Goal: Information Seeking & Learning: Learn about a topic

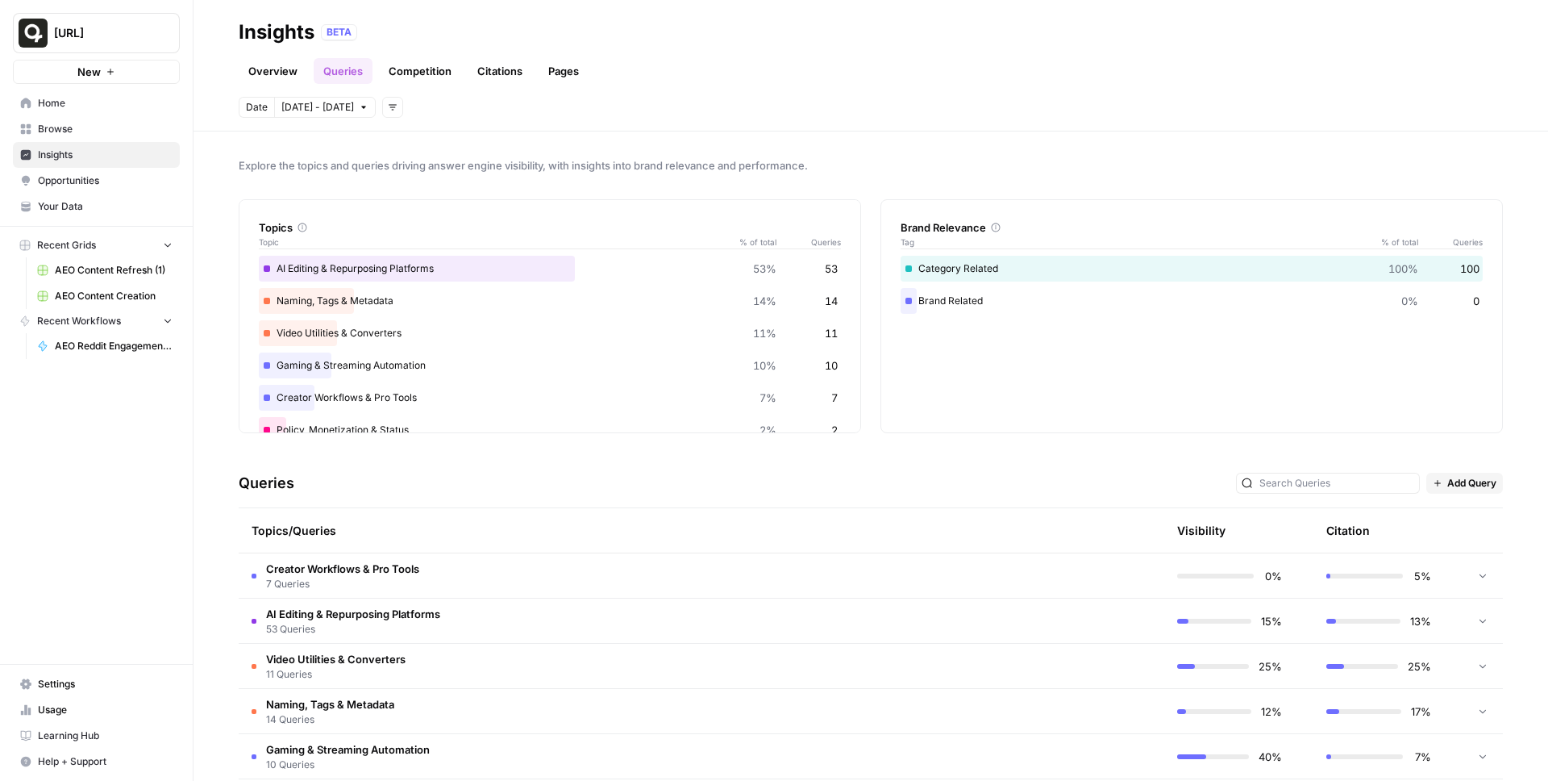
scroll to position [160, 0]
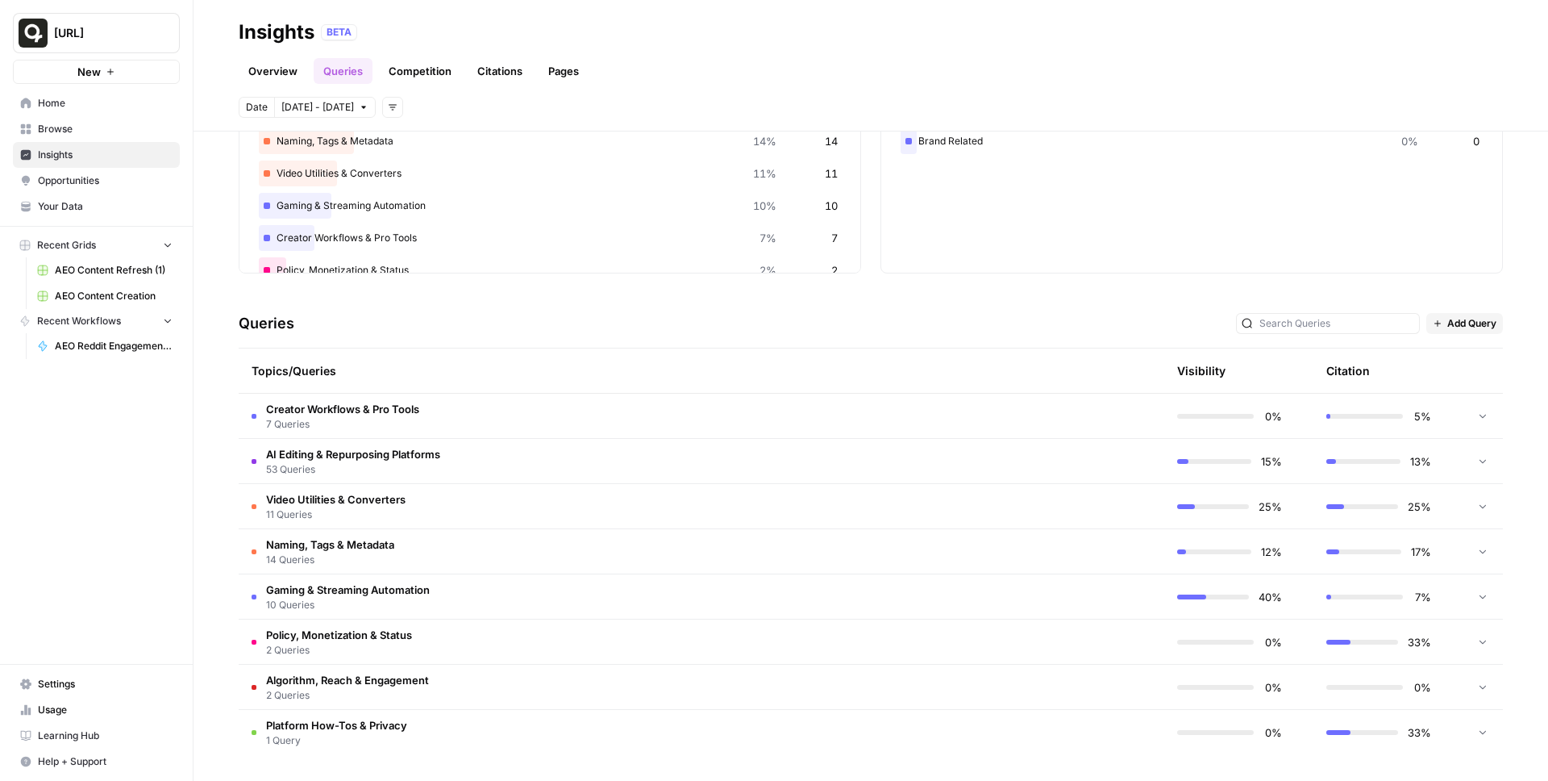
click at [594, 420] on td "Creator Workflows & Pro Tools 7 Queries" at bounding box center [625, 416] width 773 height 44
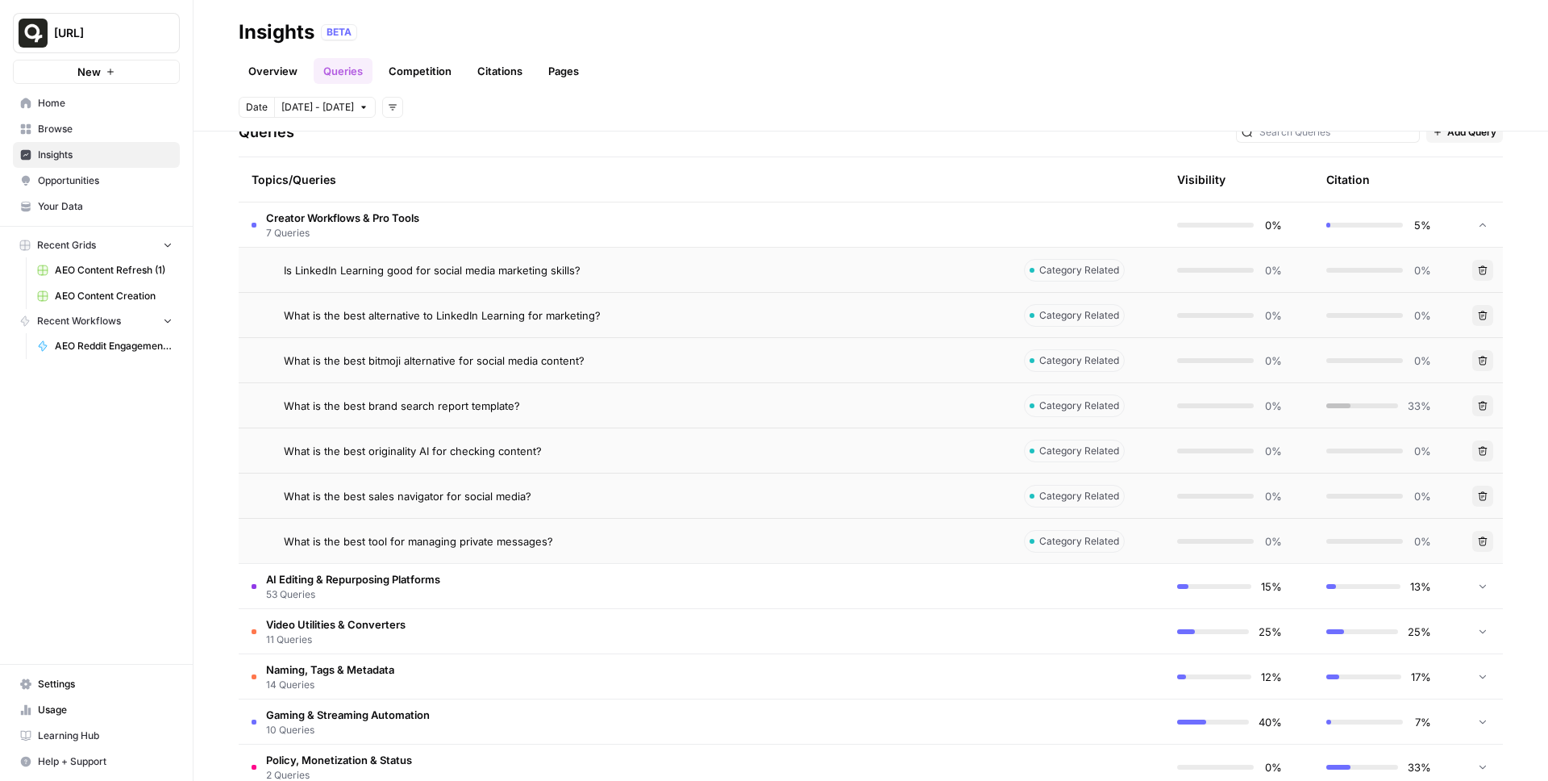
scroll to position [354, 0]
click at [627, 227] on td "Creator Workflows & Pro Tools 7 Queries" at bounding box center [625, 221] width 773 height 44
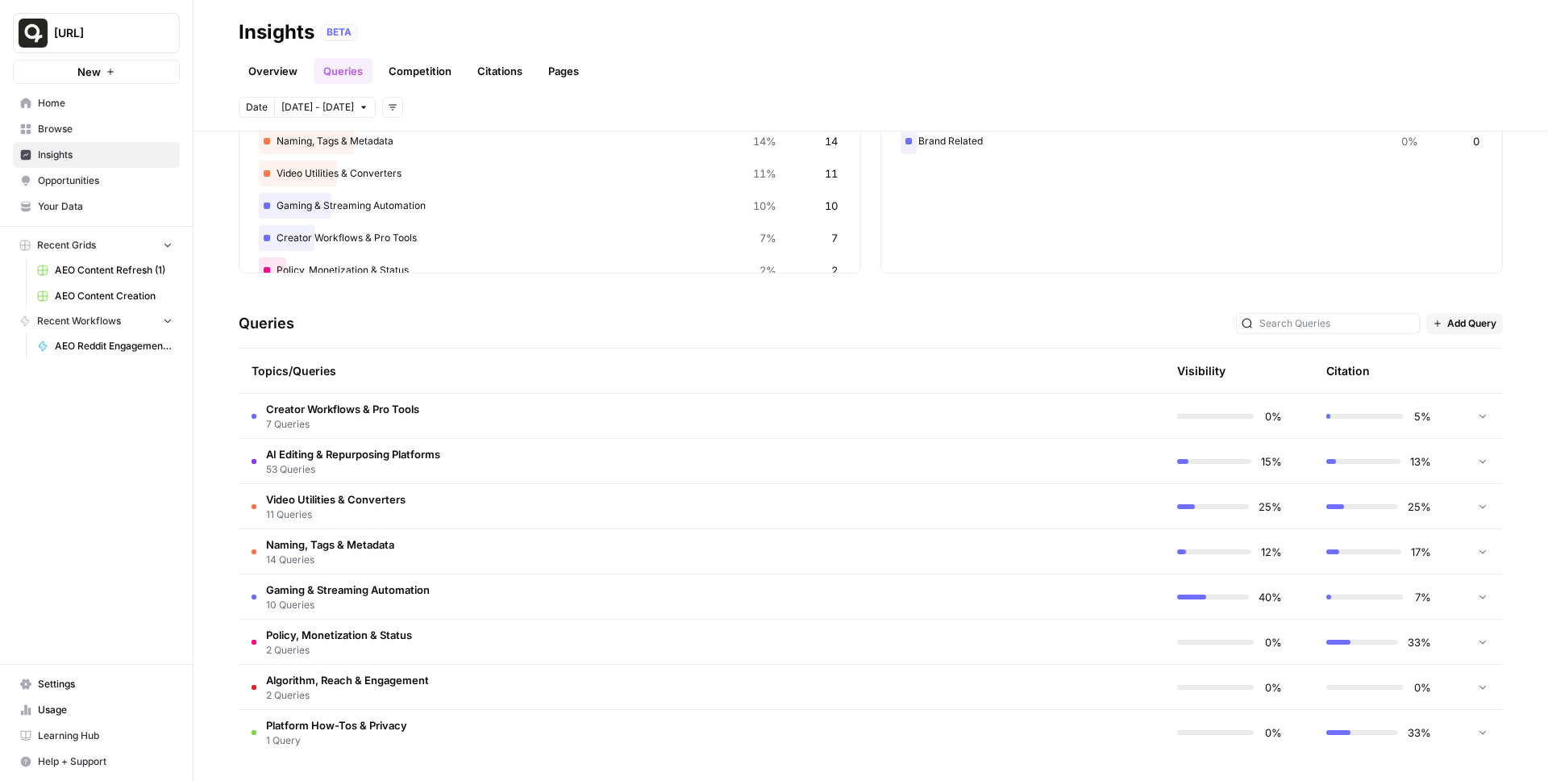
click at [602, 469] on td "AI Editing & Repurposing Platforms 53 Queries" at bounding box center [625, 461] width 773 height 44
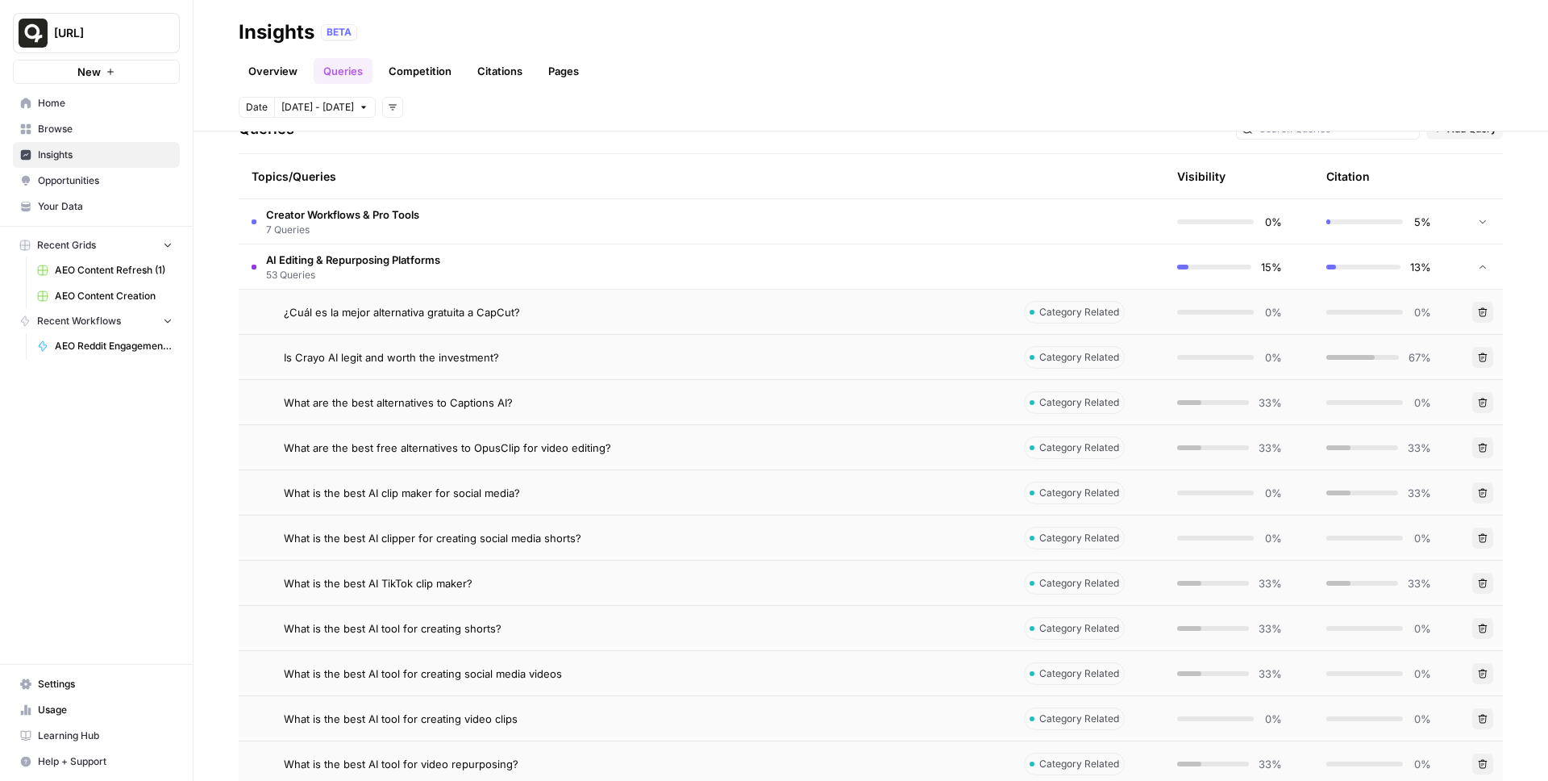
click at [629, 257] on td "AI Editing & Repurposing Platforms 53 Queries" at bounding box center [625, 266] width 773 height 44
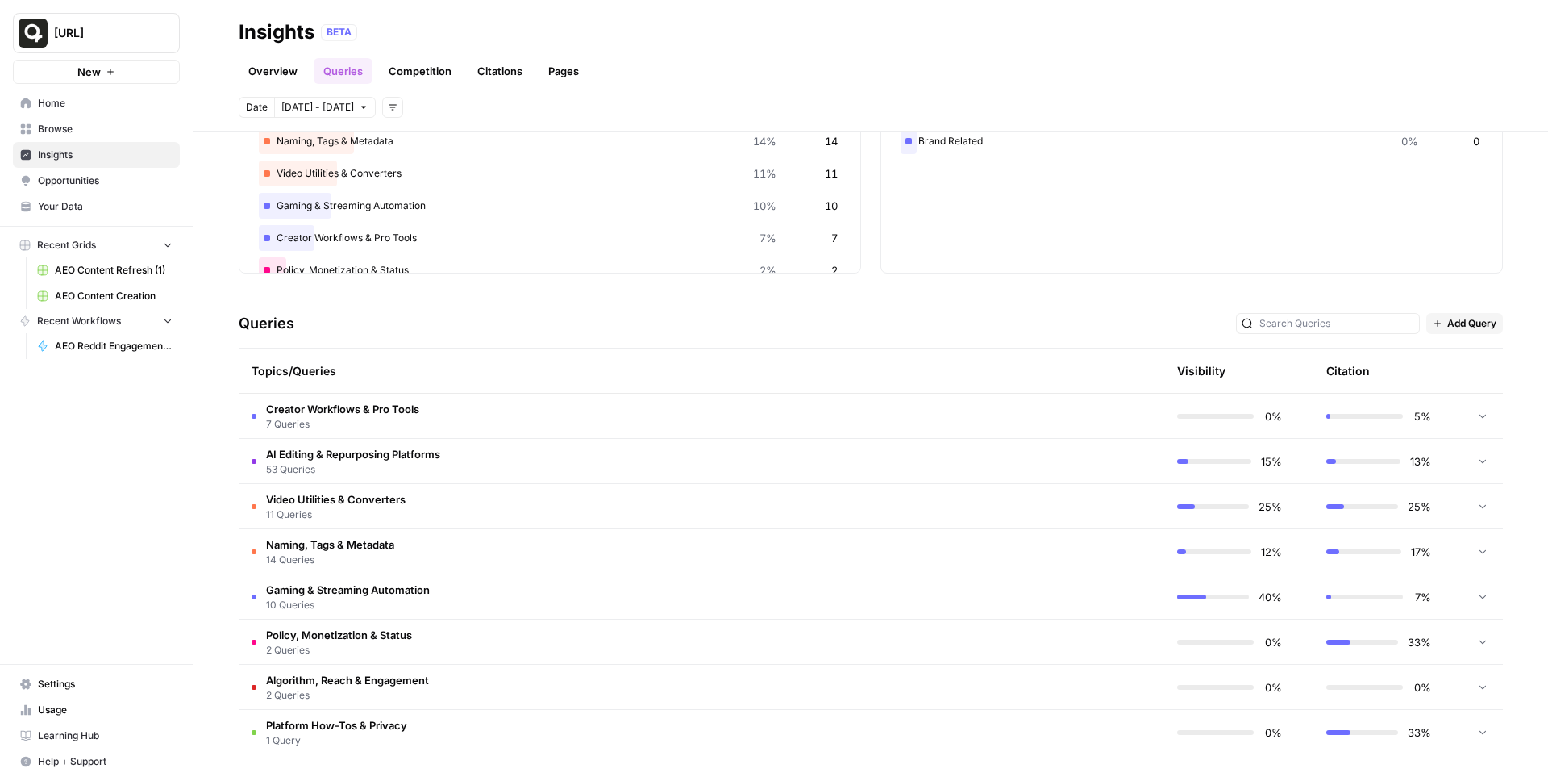
click at [579, 456] on td "AI Editing & Repurposing Platforms 53 Queries" at bounding box center [625, 461] width 773 height 44
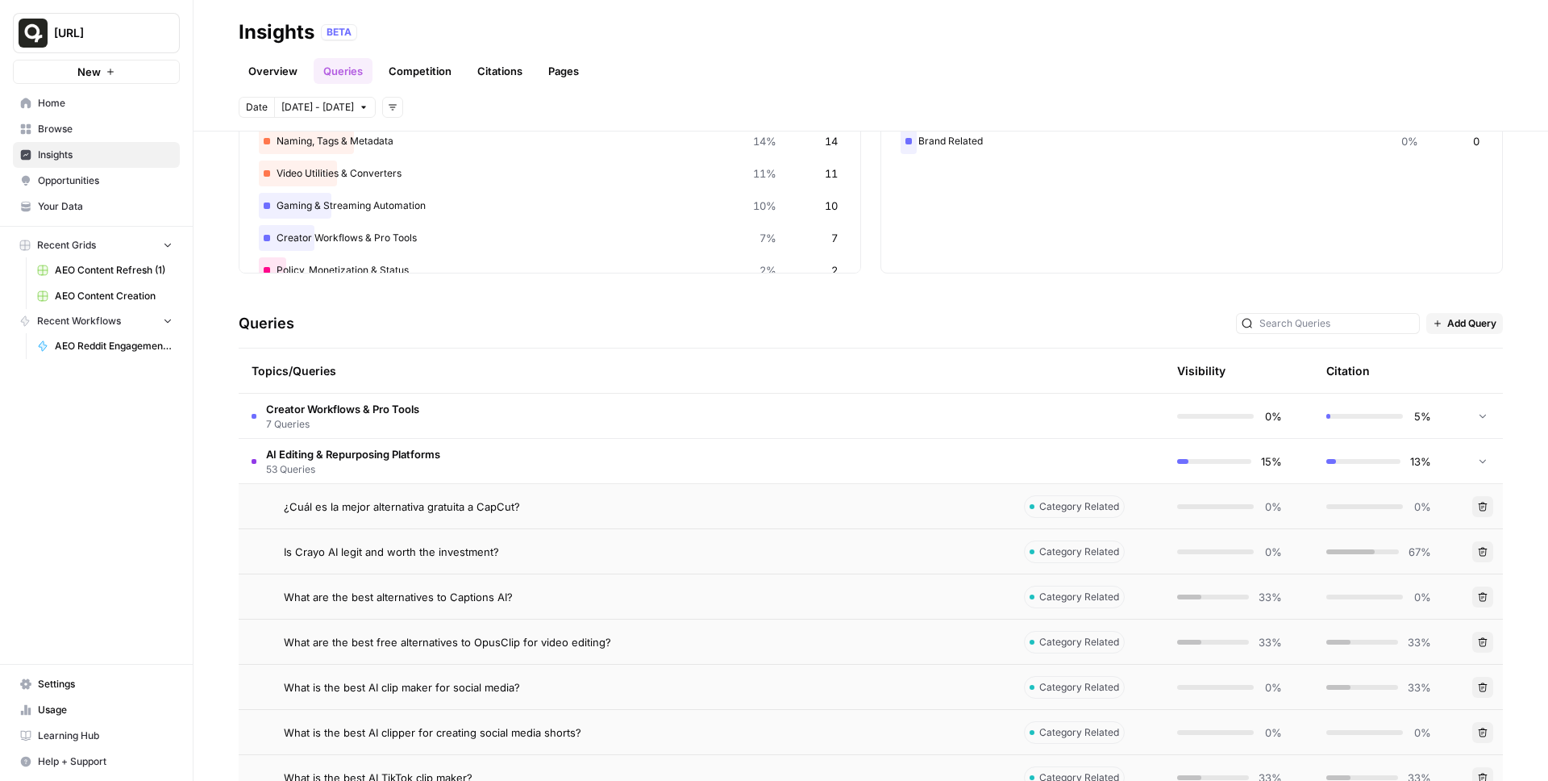
scroll to position [354, 0]
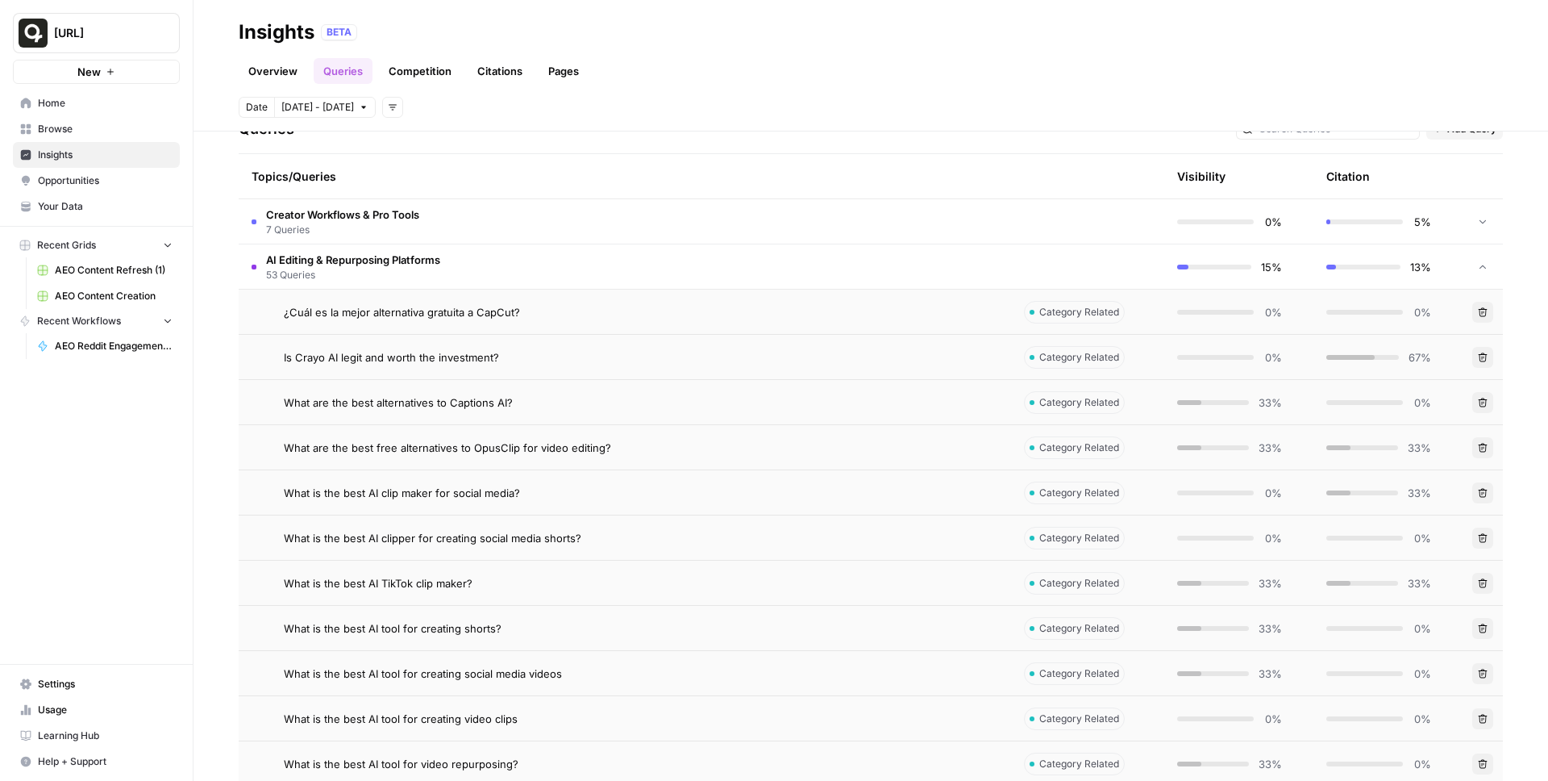
click at [514, 278] on td "AI Editing & Repurposing Platforms 53 Queries" at bounding box center [625, 266] width 773 height 44
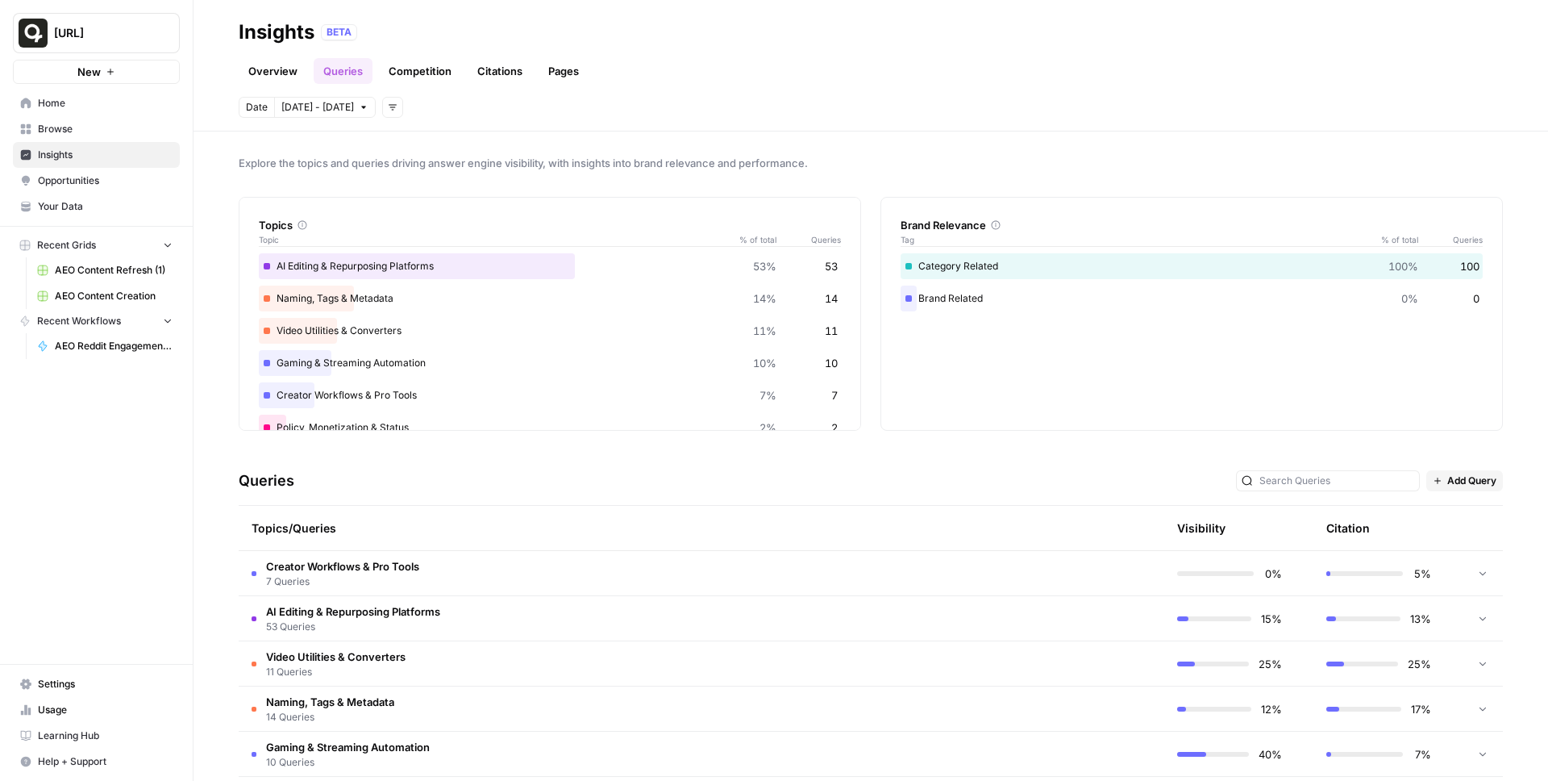
scroll to position [0, 0]
